Goal: Check status: Check status

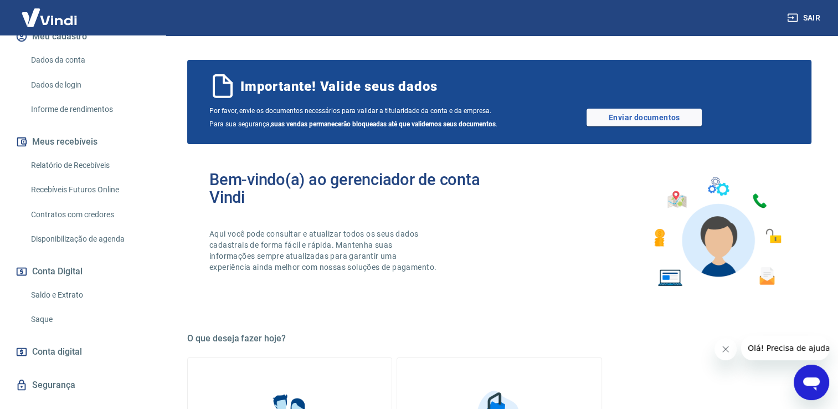
scroll to position [168, 0]
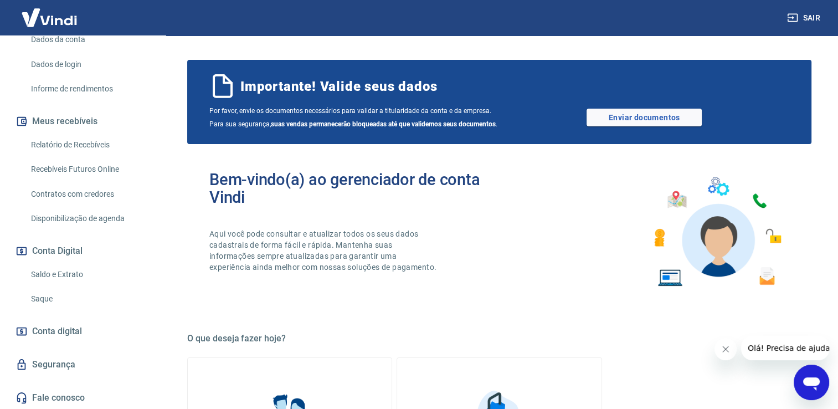
click at [155, 43] on div "Início Meu cadastro Dados da conta Dados de login Informe de rendimentos Meus r…" at bounding box center [83, 190] width 166 height 439
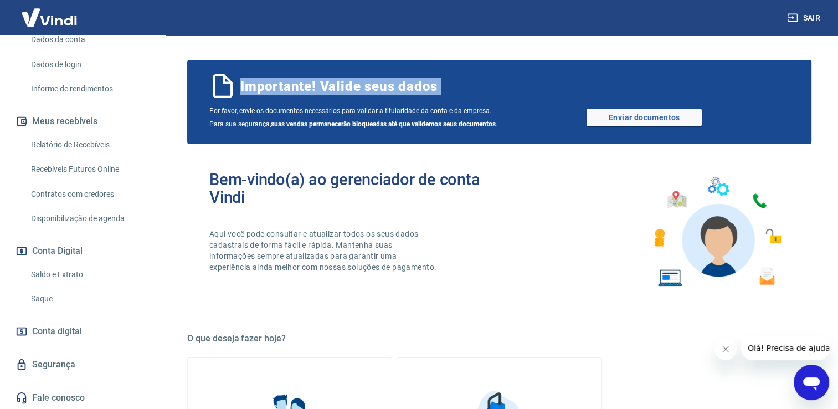
click at [155, 43] on div "Início Meu cadastro Dados da conta Dados de login Informe de rendimentos Meus r…" at bounding box center [83, 190] width 166 height 439
click at [155, 43] on div "Início Meu cadastro Dados da conta Dados de login Informe de rendimentos Meus r…" at bounding box center [83, 191] width 166 height 439
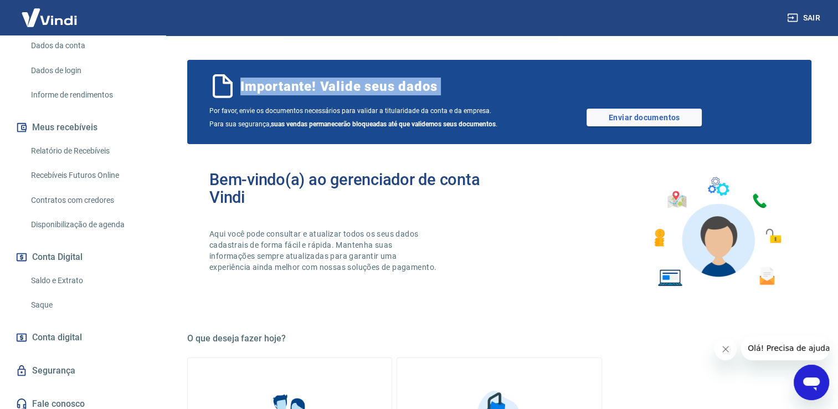
click at [155, 43] on div "Início Meu cadastro Dados da conta Dados de login Informe de rendimentos Meus r…" at bounding box center [83, 196] width 166 height 439
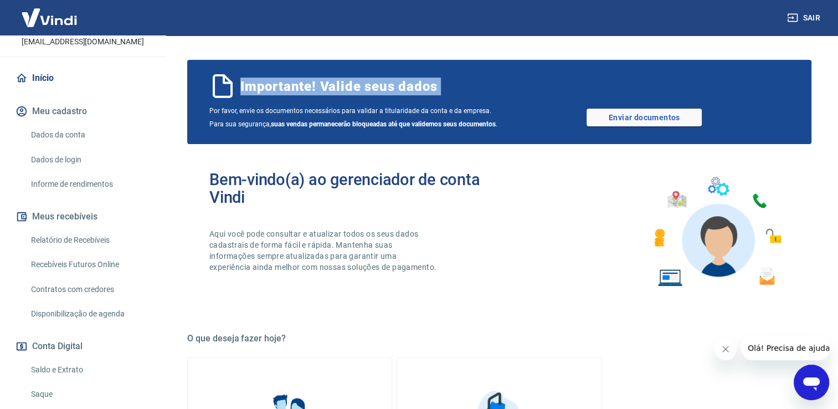
scroll to position [0, 0]
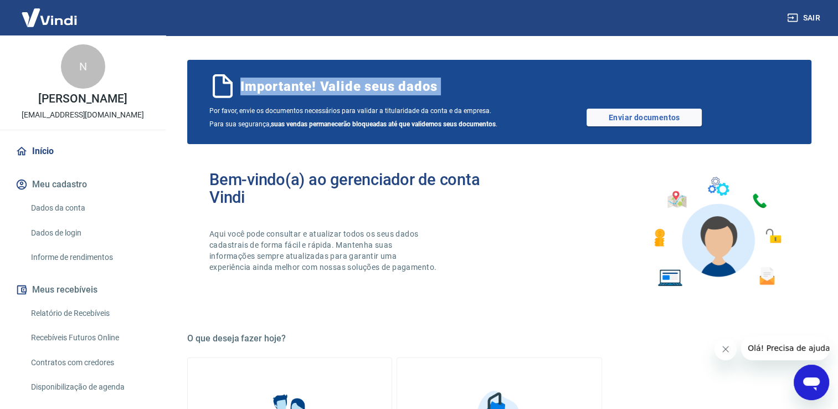
click at [53, 156] on link "Início" at bounding box center [82, 151] width 139 height 24
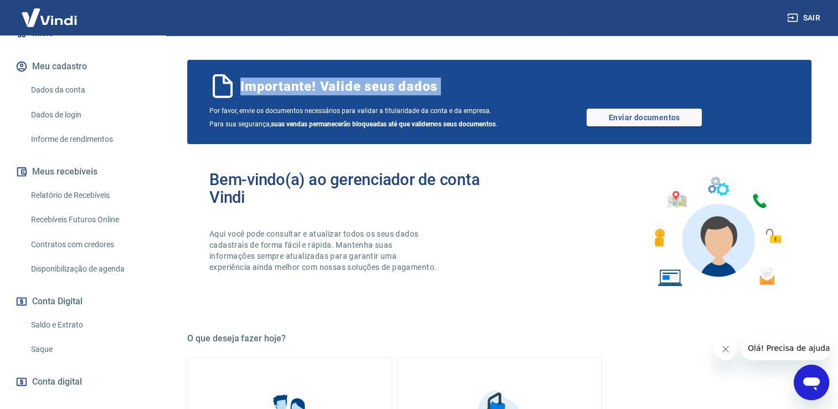
scroll to position [133, 0]
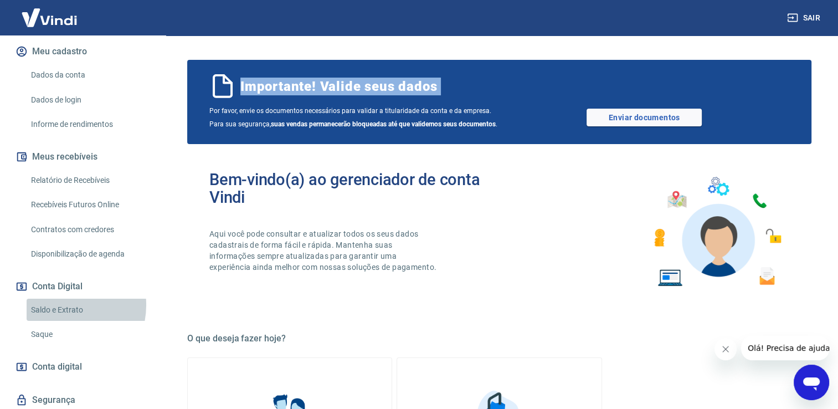
click at [64, 305] on link "Saldo e Extrato" at bounding box center [90, 309] width 126 height 23
